Goal: Task Accomplishment & Management: Complete application form

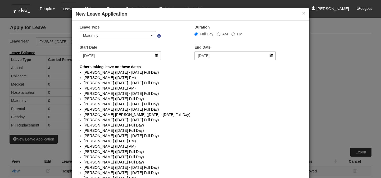
select select "50"
select select "6"
select select
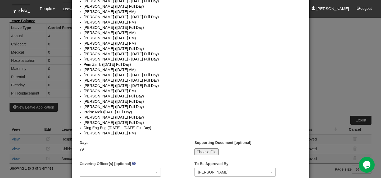
scroll to position [1140, 0]
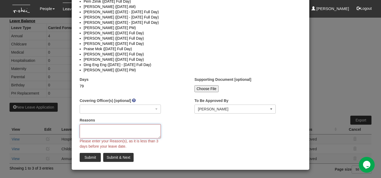
click at [116, 131] on textarea "Reasons" at bounding box center [120, 131] width 81 height 14
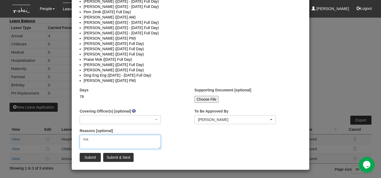
scroll to position [1129, 0]
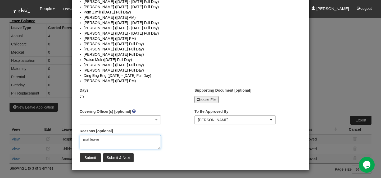
type textarea "mat leave"
click at [113, 157] on input "Submit & Next" at bounding box center [118, 157] width 30 height 9
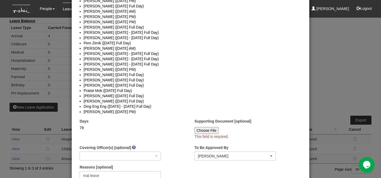
scroll to position [1134, 0]
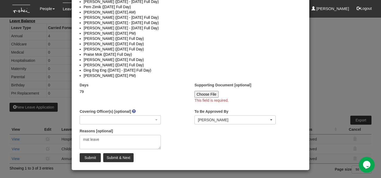
click at [154, 54] on li "Praise Mok ([DATE] Full Day)" at bounding box center [191, 54] width 214 height 5
click at [212, 93] on input "Choose File" at bounding box center [206, 94] width 24 height 7
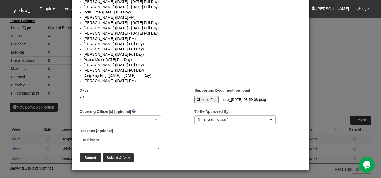
click at [210, 99] on input "Choose File" at bounding box center [206, 99] width 24 height 7
type input "C:\fakepath\[PERSON_NAME] Cert.jpeg"
click at [115, 158] on input "Submit & Next" at bounding box center [118, 157] width 30 height 9
select select "1"
select select
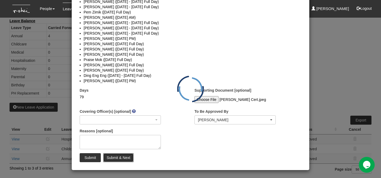
scroll to position [0, 0]
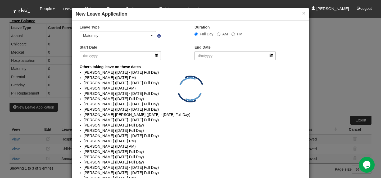
select select "50"
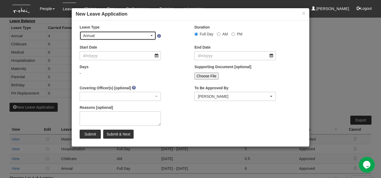
click at [151, 36] on div "Annual" at bounding box center [118, 35] width 70 height 5
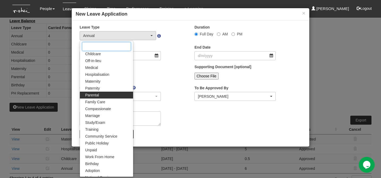
scroll to position [9, 0]
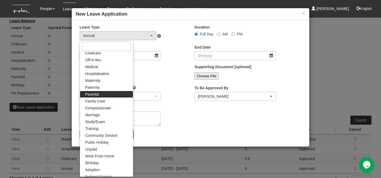
click at [108, 96] on link "Parental" at bounding box center [106, 94] width 53 height 7
select select "8"
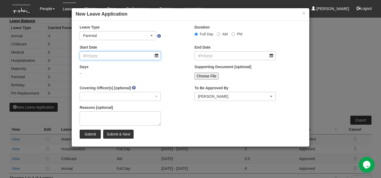
click at [154, 57] on input "Start Date" at bounding box center [120, 55] width 81 height 9
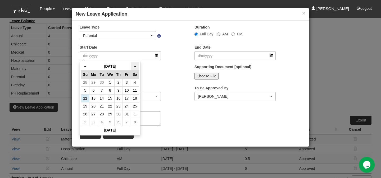
click at [136, 66] on th "»" at bounding box center [135, 66] width 8 height 8
click at [128, 106] on td "21" at bounding box center [126, 106] width 8 height 8
type input "[DATE]"
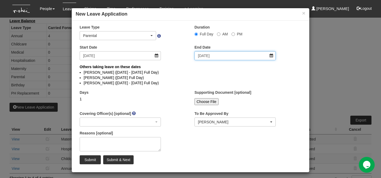
click at [270, 55] on input "[DATE]" at bounding box center [234, 55] width 81 height 9
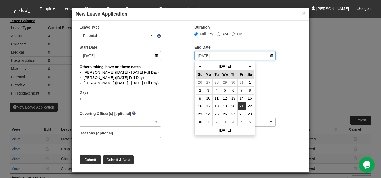
select select
click at [251, 66] on th "»" at bounding box center [249, 66] width 8 height 8
click at [200, 67] on th "«" at bounding box center [200, 66] width 8 height 8
click at [252, 66] on th "»" at bounding box center [249, 66] width 8 height 8
click at [234, 112] on td "1" at bounding box center [233, 114] width 8 height 8
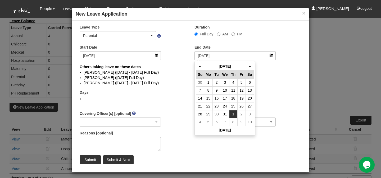
type input "[DATE]"
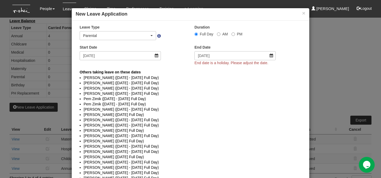
select select
click at [272, 56] on input "[DATE]" at bounding box center [234, 55] width 81 height 9
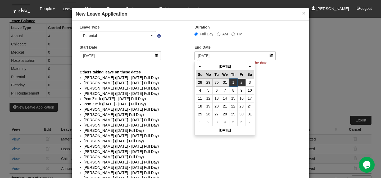
click at [241, 82] on td "2" at bounding box center [241, 83] width 8 height 8
type input "[DATE]"
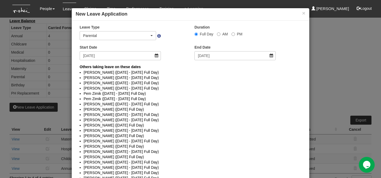
select select
click at [271, 55] on input "[DATE]" at bounding box center [234, 55] width 81 height 9
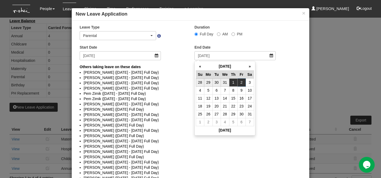
click at [234, 81] on td "1" at bounding box center [233, 83] width 8 height 8
type input "[DATE]"
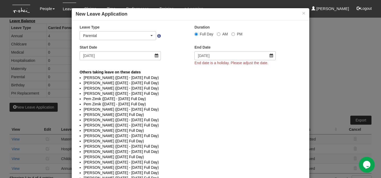
select select
click at [273, 57] on input "[DATE]" at bounding box center [234, 55] width 81 height 9
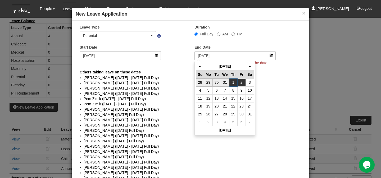
click at [244, 83] on td "2" at bounding box center [241, 83] width 8 height 8
type input "[DATE]"
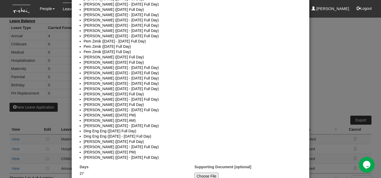
scroll to position [224, 0]
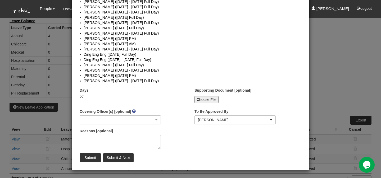
select select
click at [211, 99] on input "Choose File" at bounding box center [206, 99] width 24 height 7
type input "C:\fakepath\[PERSON_NAME] Cert.jpeg"
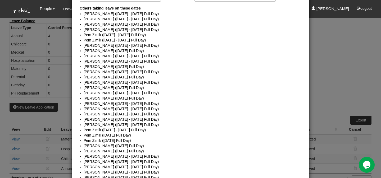
scroll to position [0, 0]
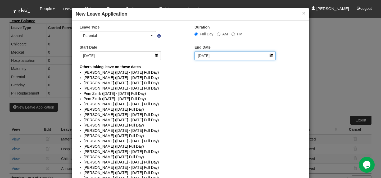
click at [270, 53] on input "[DATE]" at bounding box center [234, 55] width 81 height 9
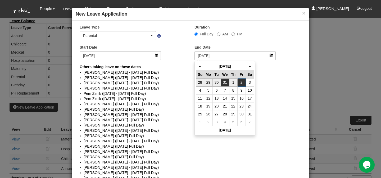
click at [223, 83] on td "31" at bounding box center [225, 83] width 8 height 8
type input "[DATE]"
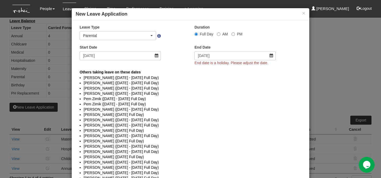
select select
click at [271, 56] on input "[DATE]" at bounding box center [234, 55] width 81 height 9
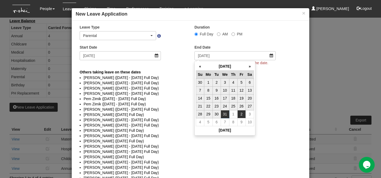
click at [239, 116] on td "2" at bounding box center [241, 114] width 8 height 8
type input "[DATE]"
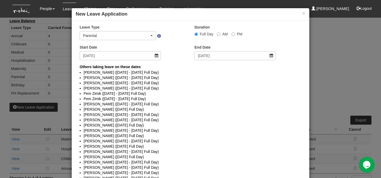
select select
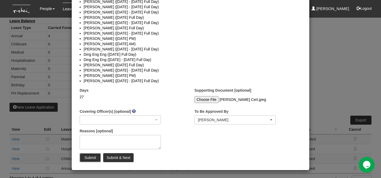
click at [93, 158] on input "Submit" at bounding box center [90, 157] width 21 height 9
select select "1"
select select
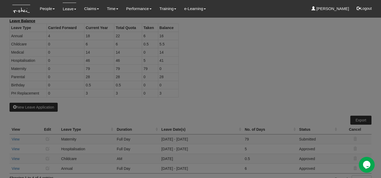
scroll to position [0, 0]
select select "50"
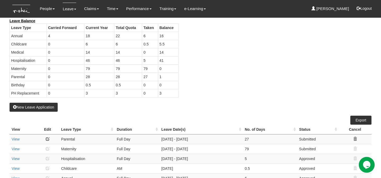
click at [48, 139] on link at bounding box center [48, 139] width 4 height 4
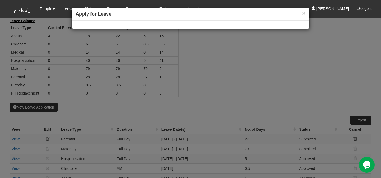
select select
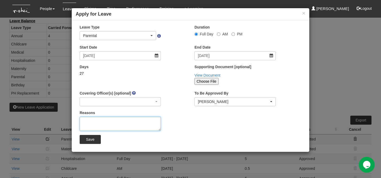
click at [106, 118] on textarea "Reasons" at bounding box center [120, 124] width 81 height 14
type textarea "6 weeks shared parental leave"
click at [86, 140] on input "Save" at bounding box center [90, 139] width 21 height 9
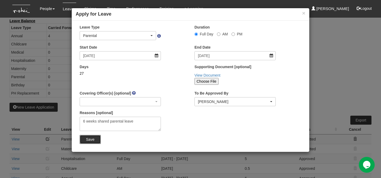
select select "1"
select select
select select "50"
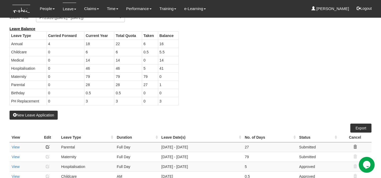
scroll to position [51, 0]
